Goal: Task Accomplishment & Management: Complete application form

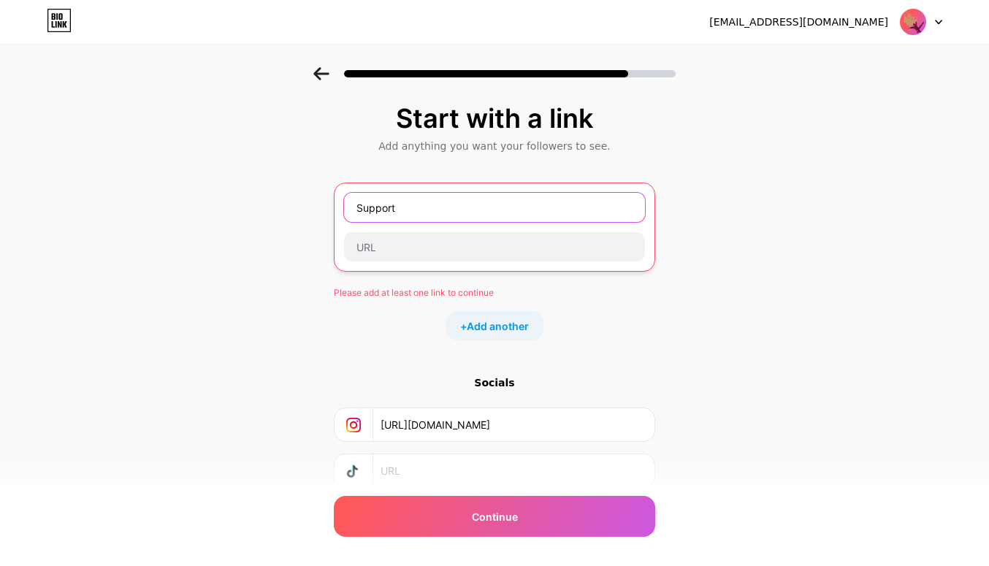
click at [418, 210] on input "Support" at bounding box center [494, 207] width 301 height 29
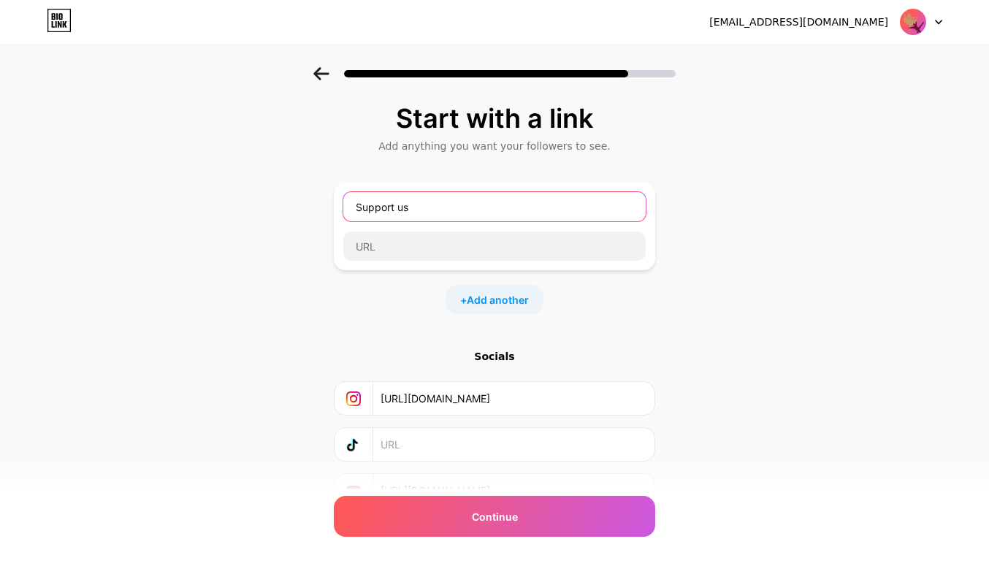
type input "Support us"
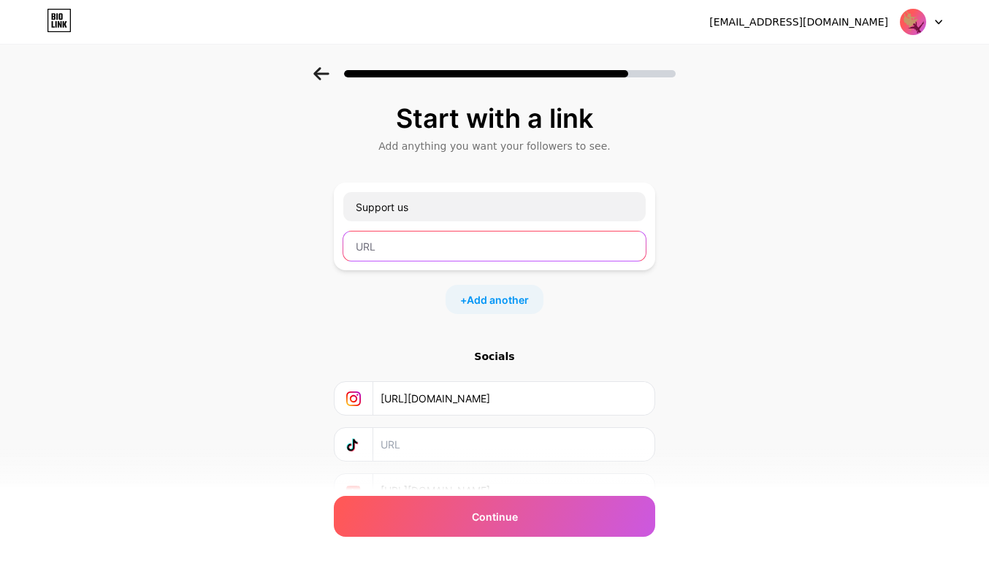
click at [396, 254] on input "text" at bounding box center [494, 245] width 302 height 29
click at [390, 247] on input "text" at bounding box center [494, 245] width 302 height 29
paste input "[URL][DOMAIN_NAME]"
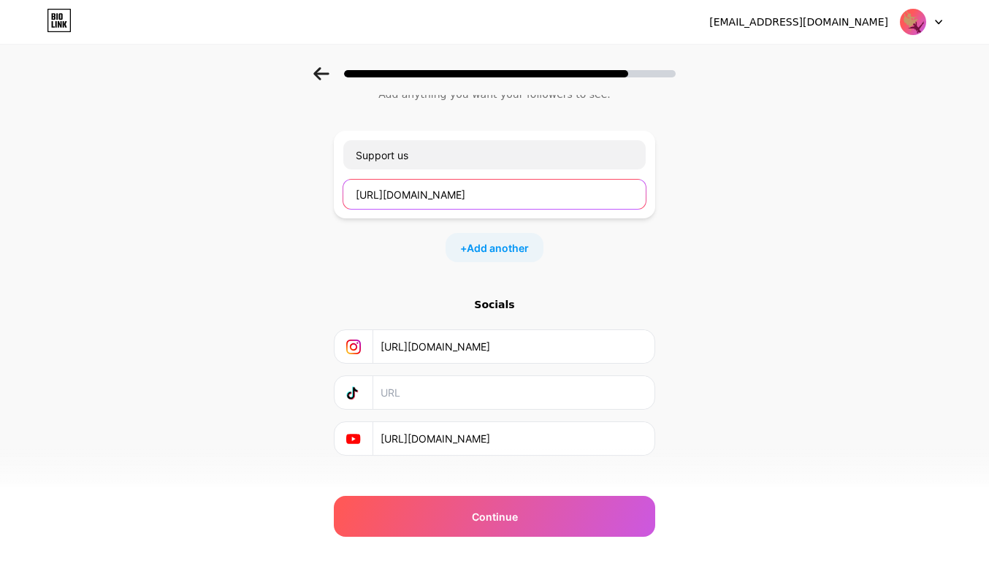
scroll to position [73, 0]
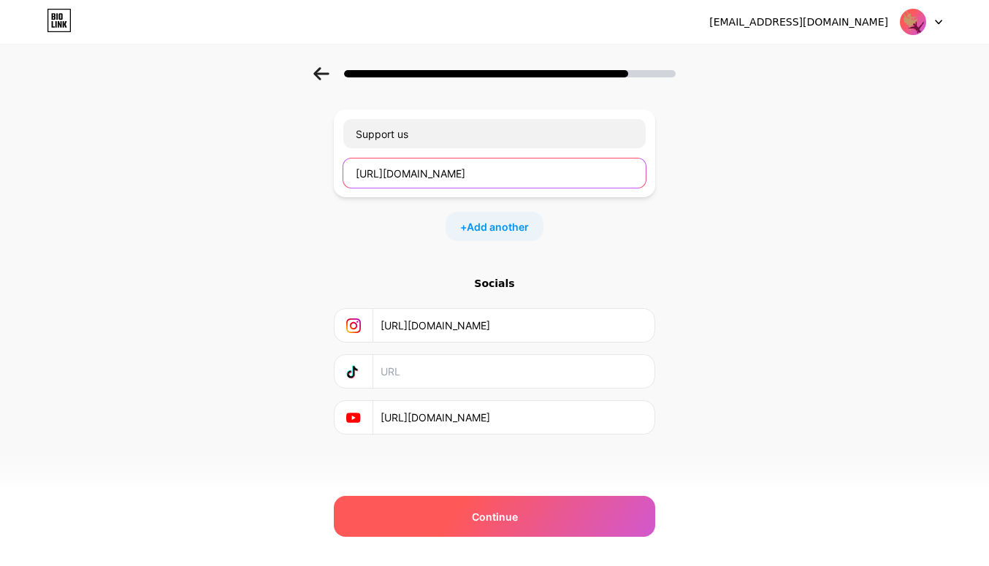
type input "[URL][DOMAIN_NAME]"
click at [531, 513] on div "Continue" at bounding box center [494, 516] width 321 height 41
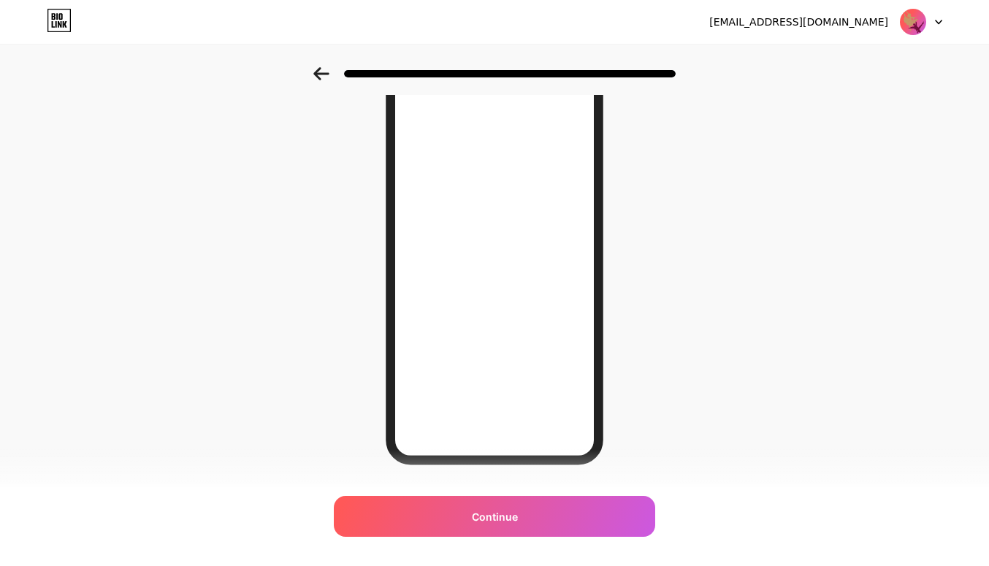
scroll to position [168, 0]
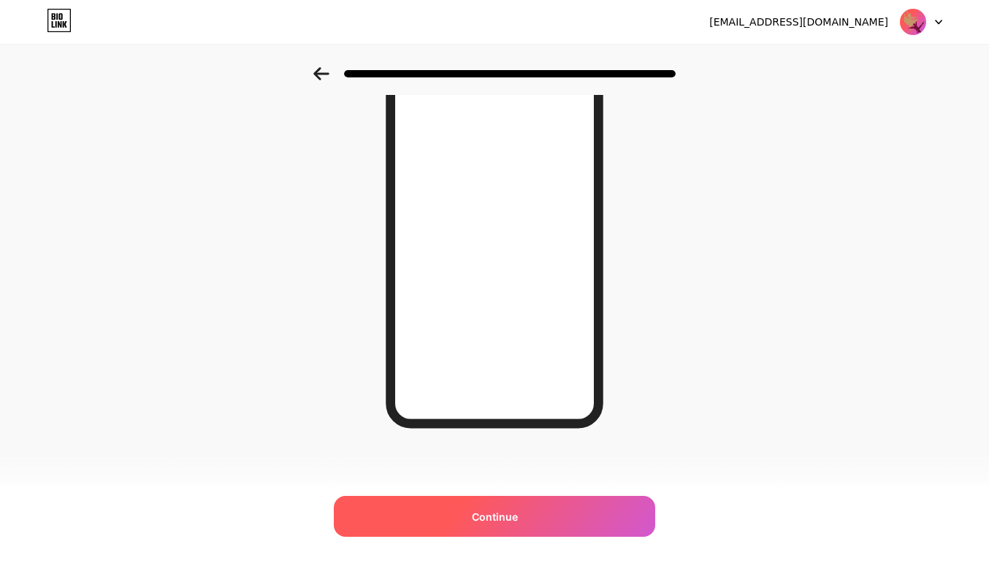
click at [536, 511] on div "Continue" at bounding box center [494, 516] width 321 height 41
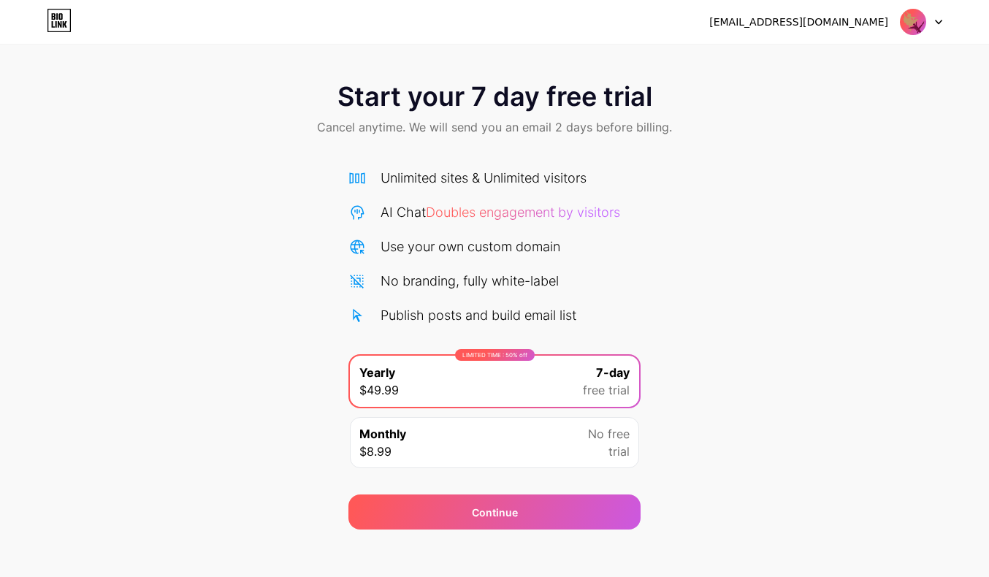
scroll to position [11, 0]
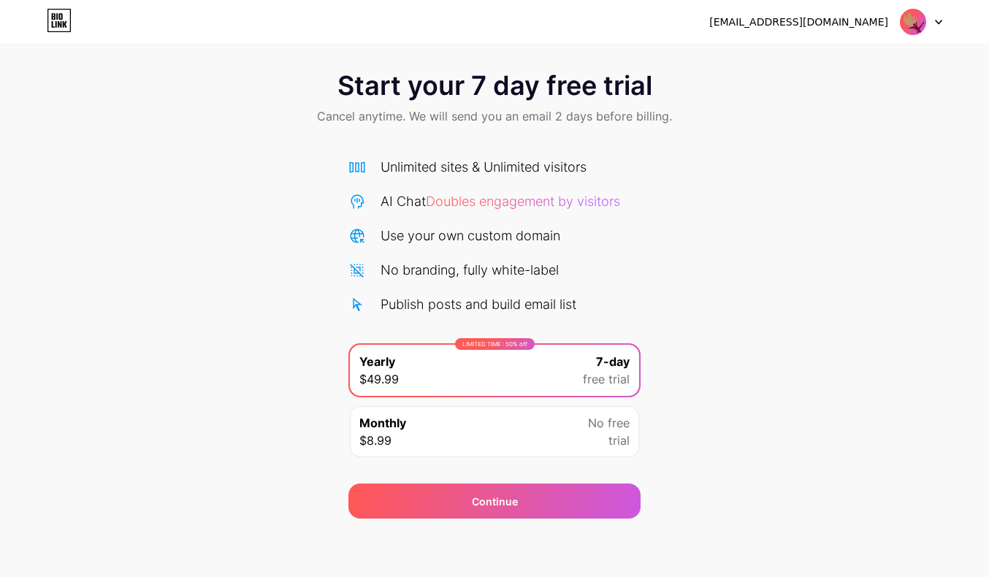
click at [933, 21] on div at bounding box center [921, 22] width 42 height 26
click at [783, 54] on li "Logout" at bounding box center [850, 59] width 181 height 39
